Goal: Find specific page/section: Find specific page/section

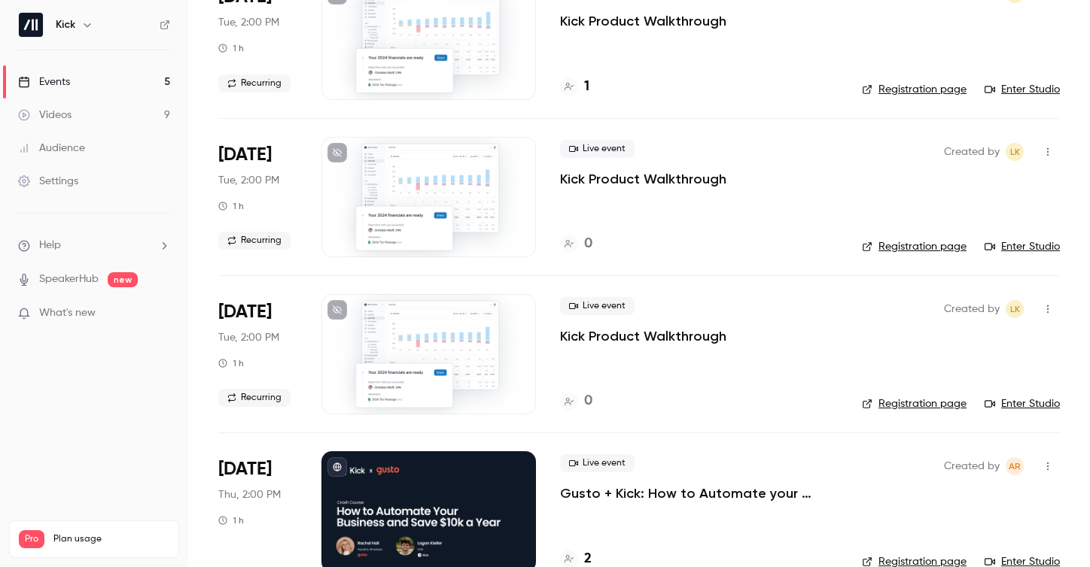
scroll to position [339, 0]
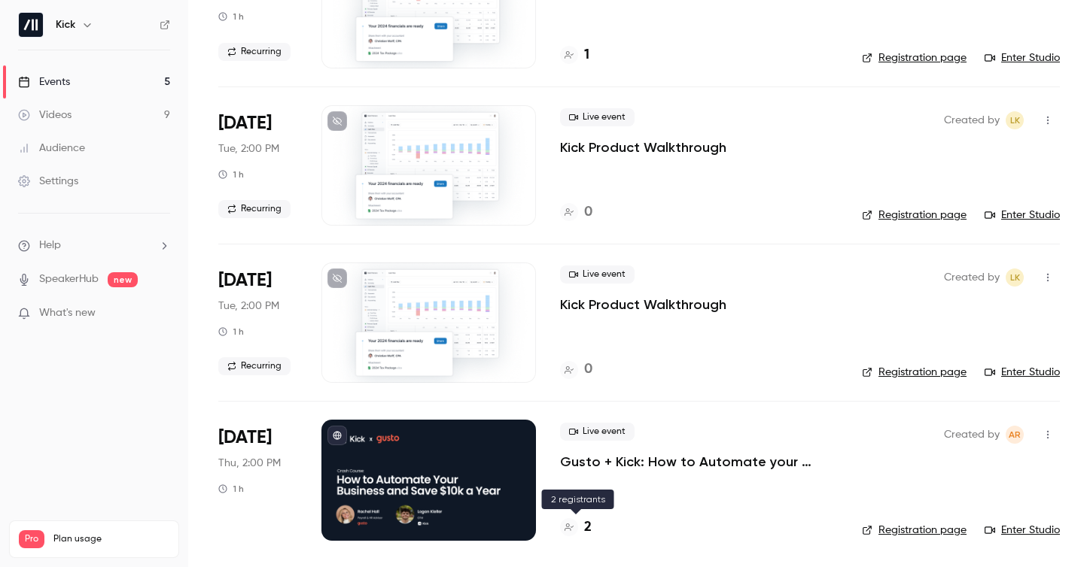
click at [584, 531] on h4 "2" at bounding box center [588, 528] width 8 height 20
